Goal: Navigation & Orientation: Understand site structure

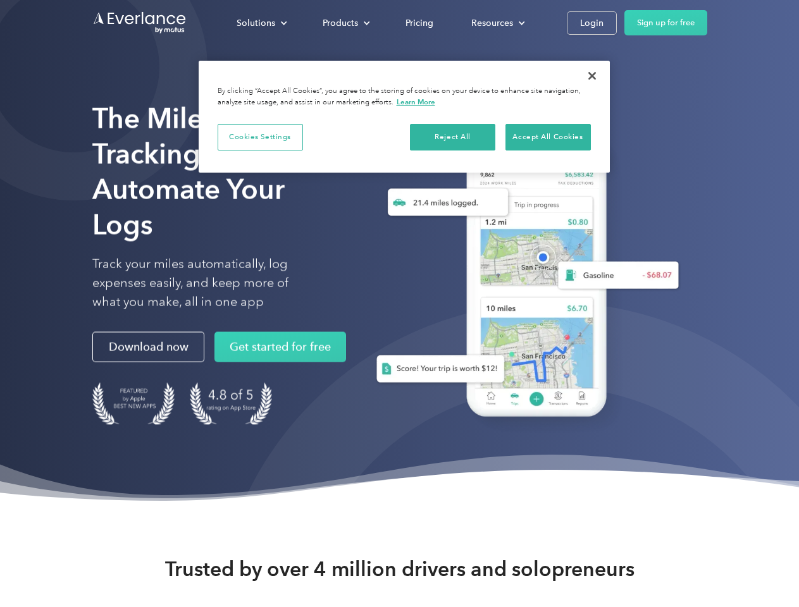
click at [261, 23] on div "Solutions" at bounding box center [256, 23] width 39 height 16
click at [345, 23] on div "Products" at bounding box center [340, 23] width 35 height 16
click at [496, 23] on div "Resources" at bounding box center [492, 23] width 42 height 16
click at [260, 137] on button "Cookies Settings" at bounding box center [260, 137] width 85 height 27
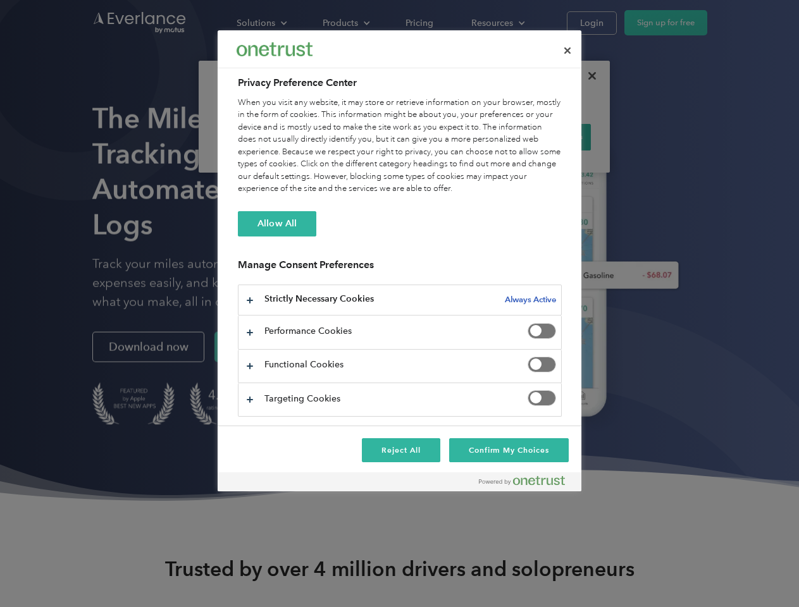
click at [453, 137] on div "When you visit any website, it may store or retrieve information on your browse…" at bounding box center [400, 146] width 324 height 99
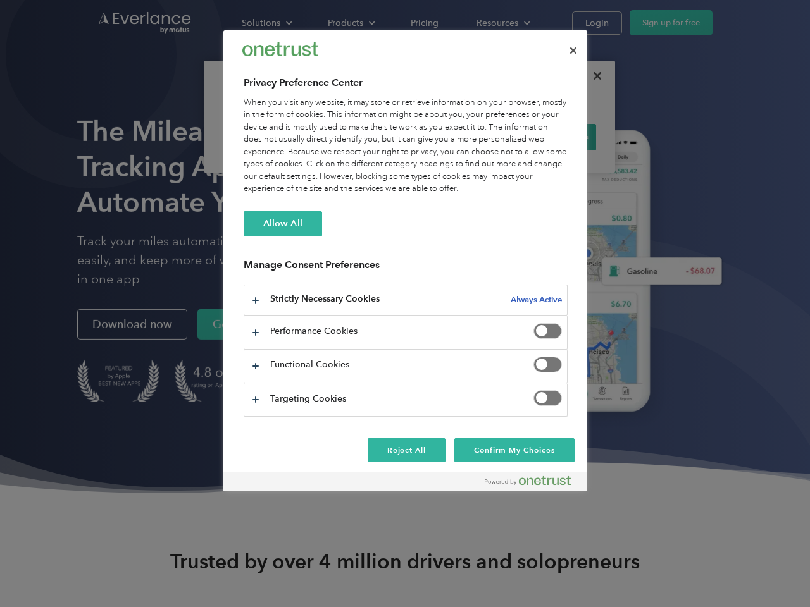
click at [548, 137] on div "When you visit any website, it may store or retrieve information on your browse…" at bounding box center [405, 146] width 324 height 99
click at [592, 76] on div at bounding box center [405, 303] width 810 height 607
